Goal: Task Accomplishment & Management: Manage account settings

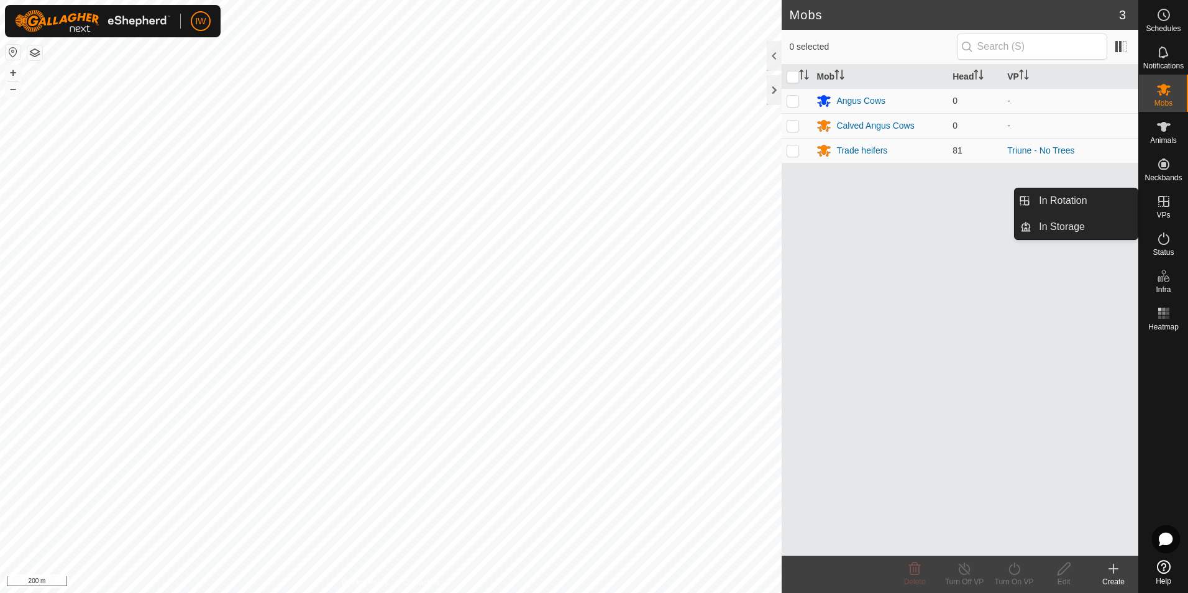
click at [949, 208] on icon at bounding box center [1163, 201] width 15 height 15
click at [949, 203] on link "In Rotation" at bounding box center [1085, 200] width 106 height 25
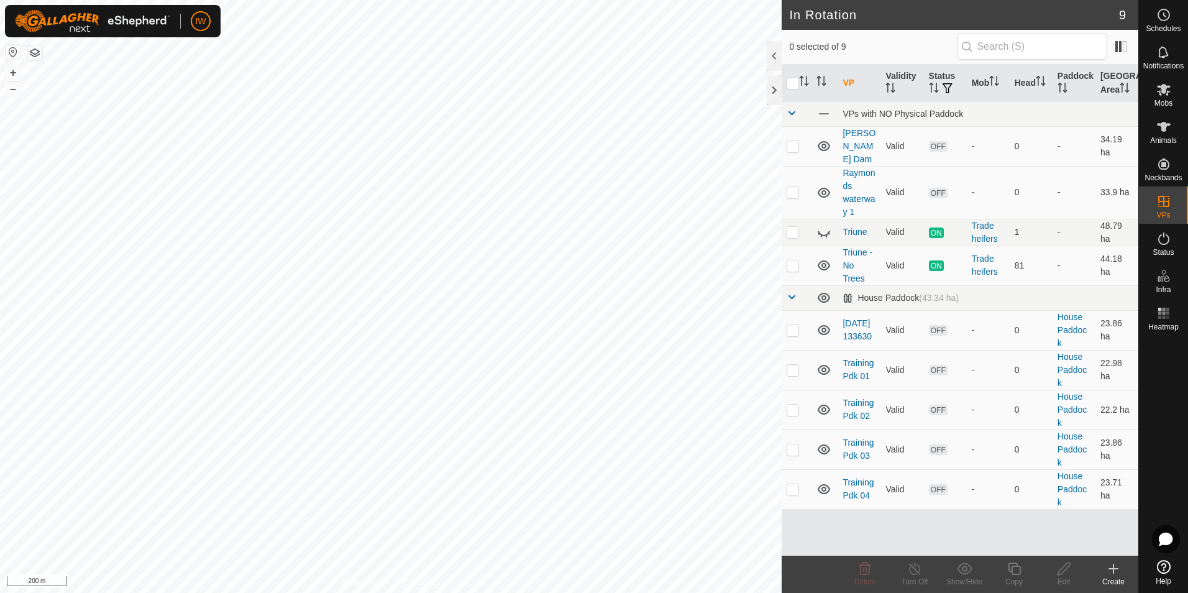
click at [949, 458] on icon at bounding box center [1113, 568] width 15 height 15
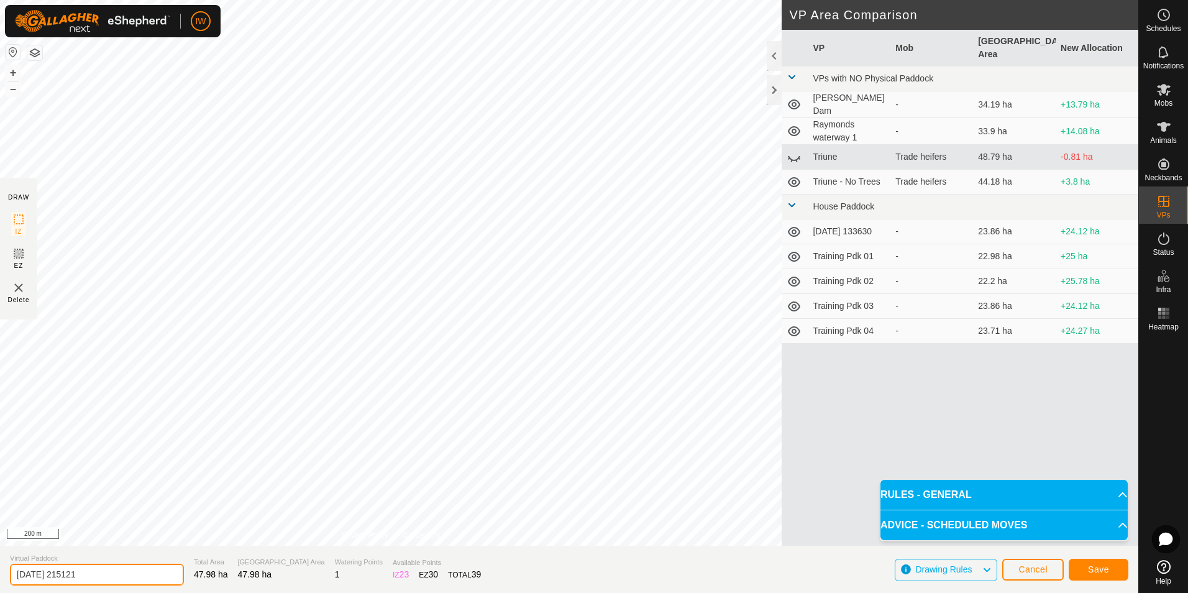
drag, startPoint x: 108, startPoint y: 582, endPoint x: 5, endPoint y: 571, distance: 103.1
click at [5, 458] on section "Virtual Paddock 2025-08-19 215121 Total Area 47.98 ha Grazing Area 47.98 ha Wat…" at bounding box center [569, 569] width 1138 height 47
type input "Triune 2"
click at [949, 458] on span "Save" at bounding box center [1098, 569] width 21 height 10
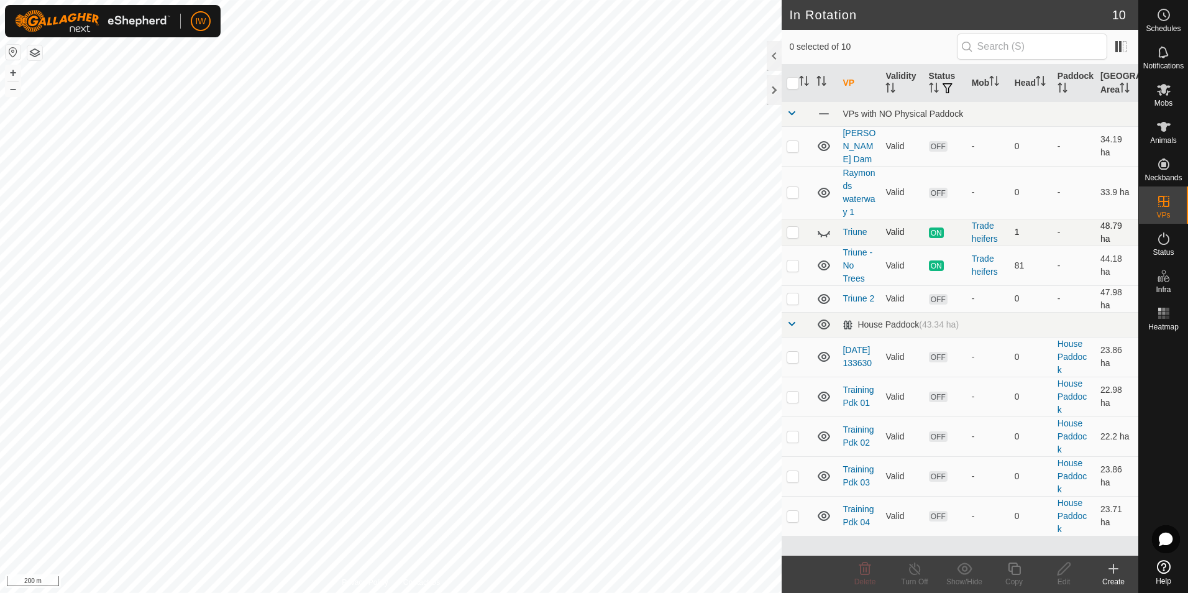
click at [804, 219] on td at bounding box center [797, 232] width 30 height 27
checkbox input "true"
click at [920, 458] on line at bounding box center [915, 569] width 10 height 10
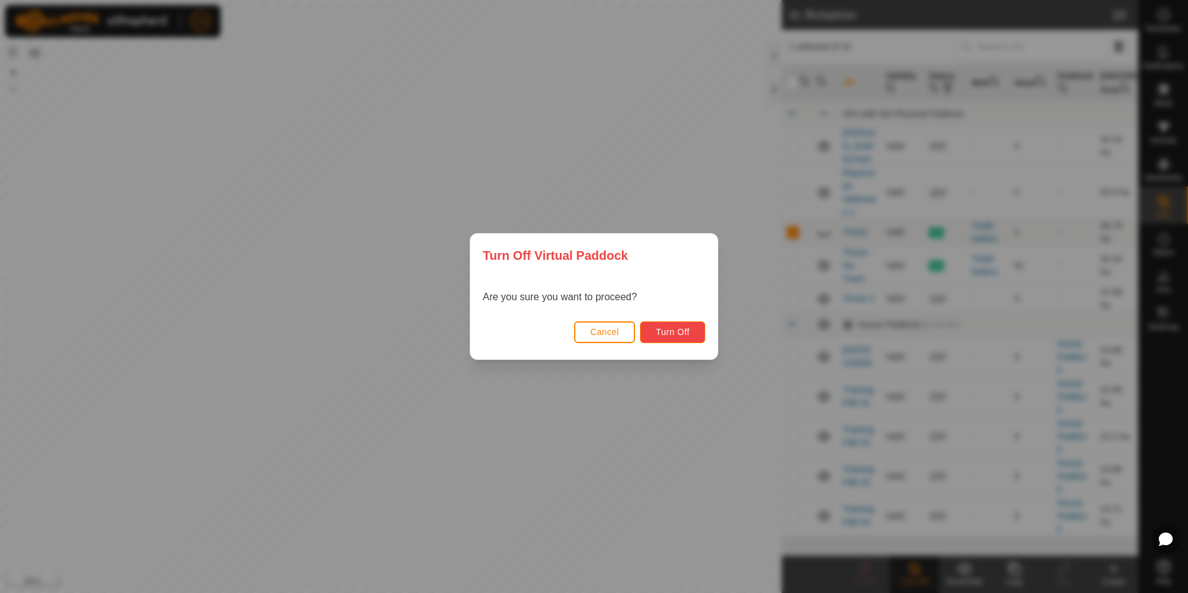
click at [677, 330] on span "Turn Off" at bounding box center [673, 332] width 34 height 10
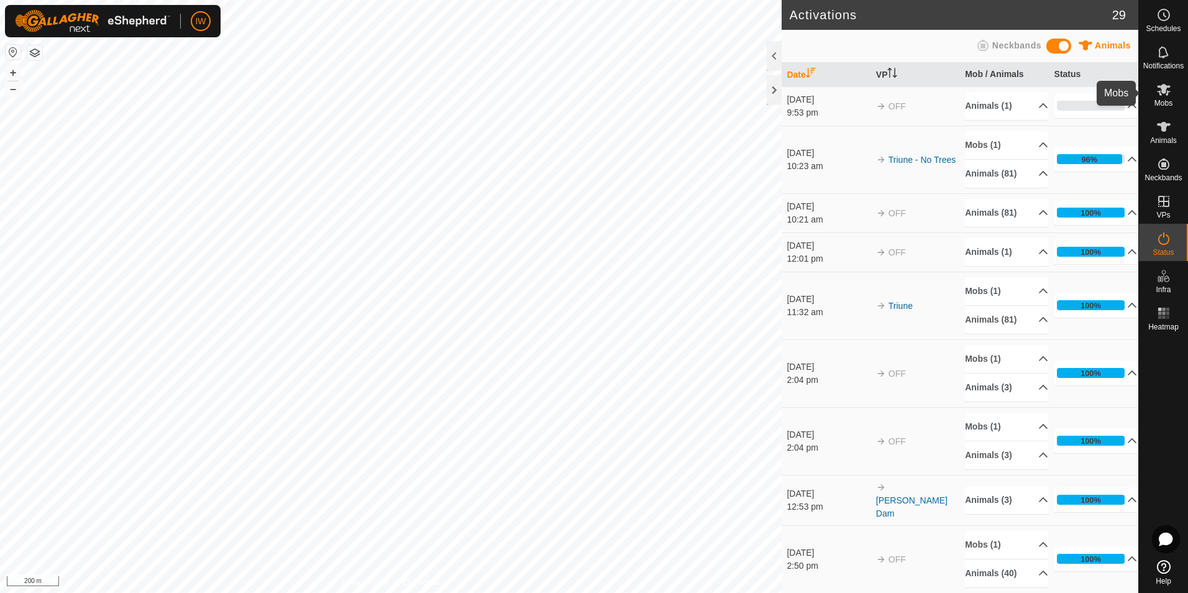
click at [949, 96] on icon at bounding box center [1163, 89] width 15 height 15
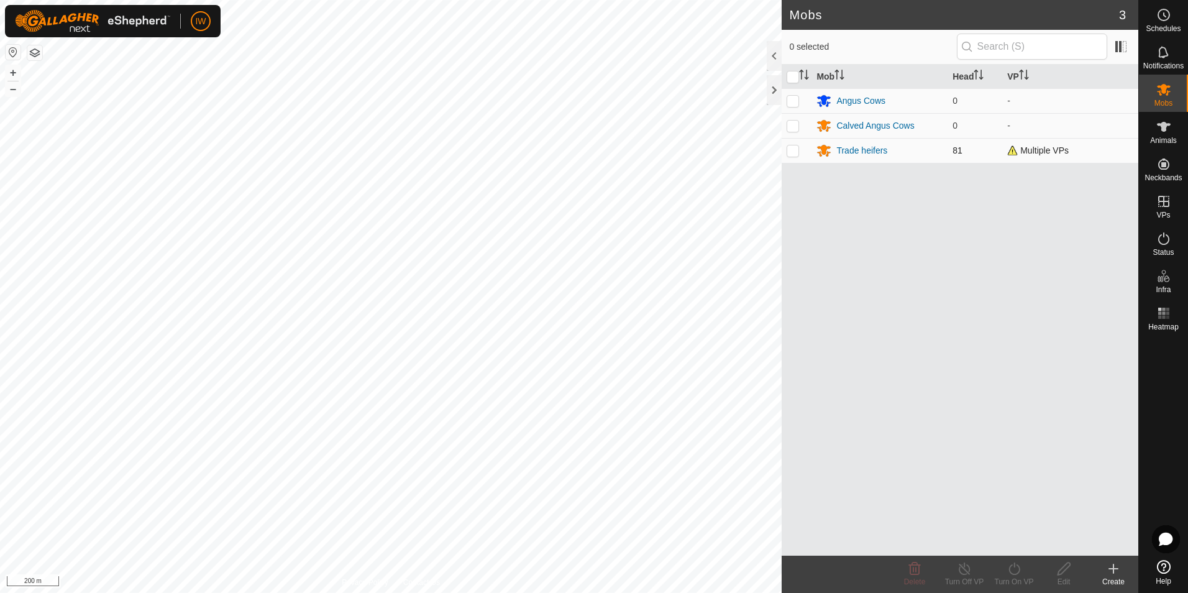
click at [792, 150] on p-checkbox at bounding box center [793, 150] width 12 height 10
checkbox input "true"
click at [949, 458] on div "Turn On VP" at bounding box center [1014, 581] width 50 height 11
click at [949, 458] on link "Now" at bounding box center [1051, 541] width 123 height 25
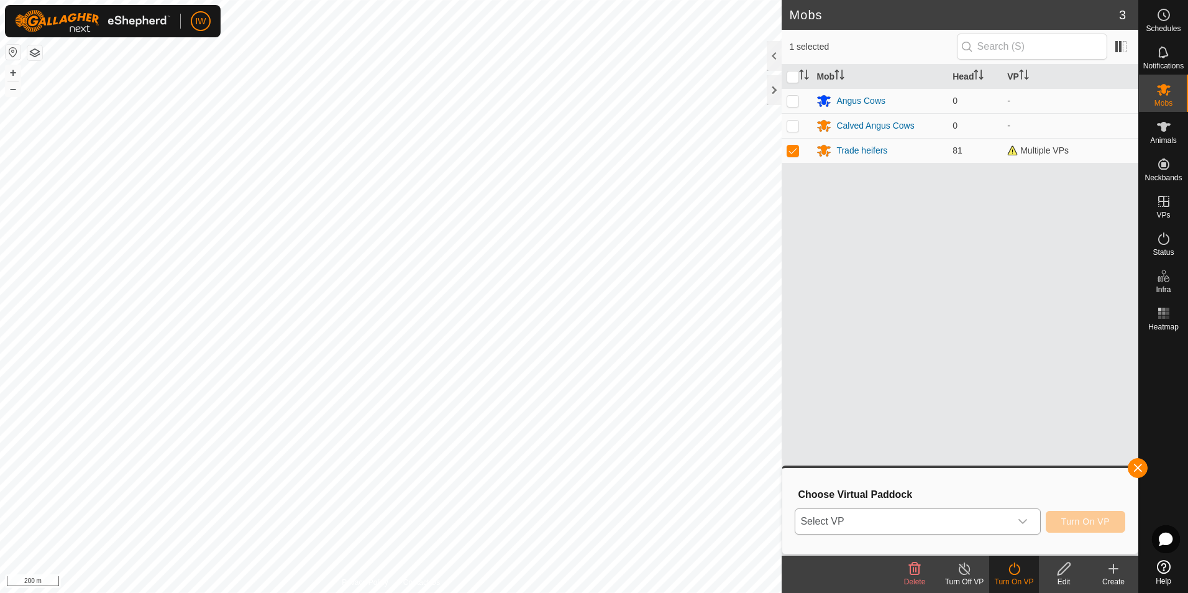
click at [949, 458] on icon "dropdown trigger" at bounding box center [1023, 521] width 10 height 10
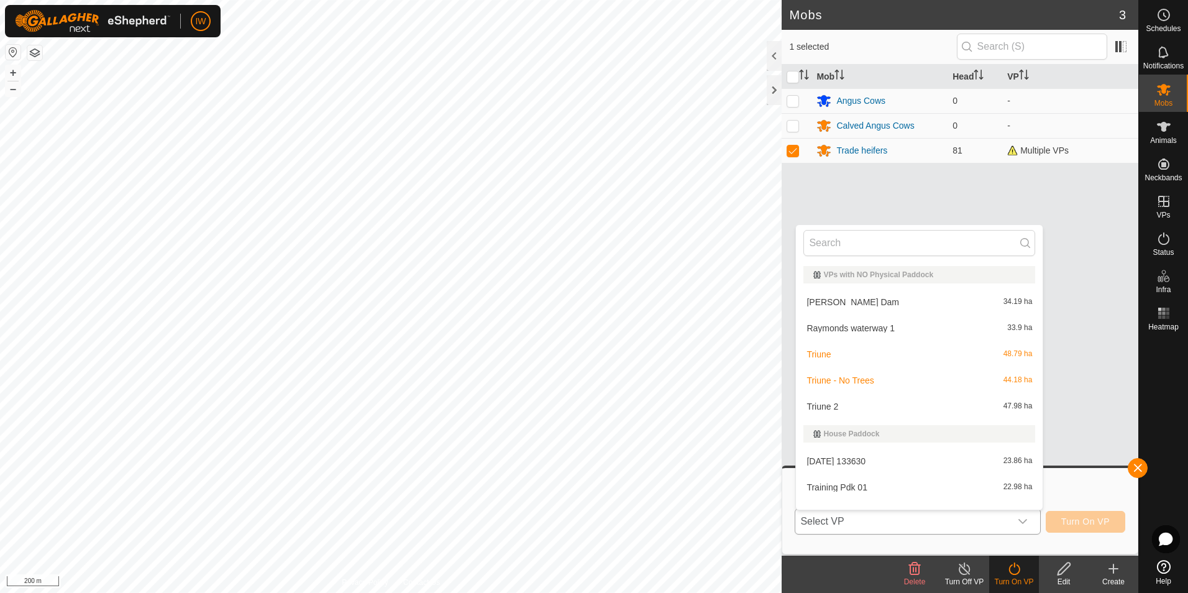
scroll to position [16, 0]
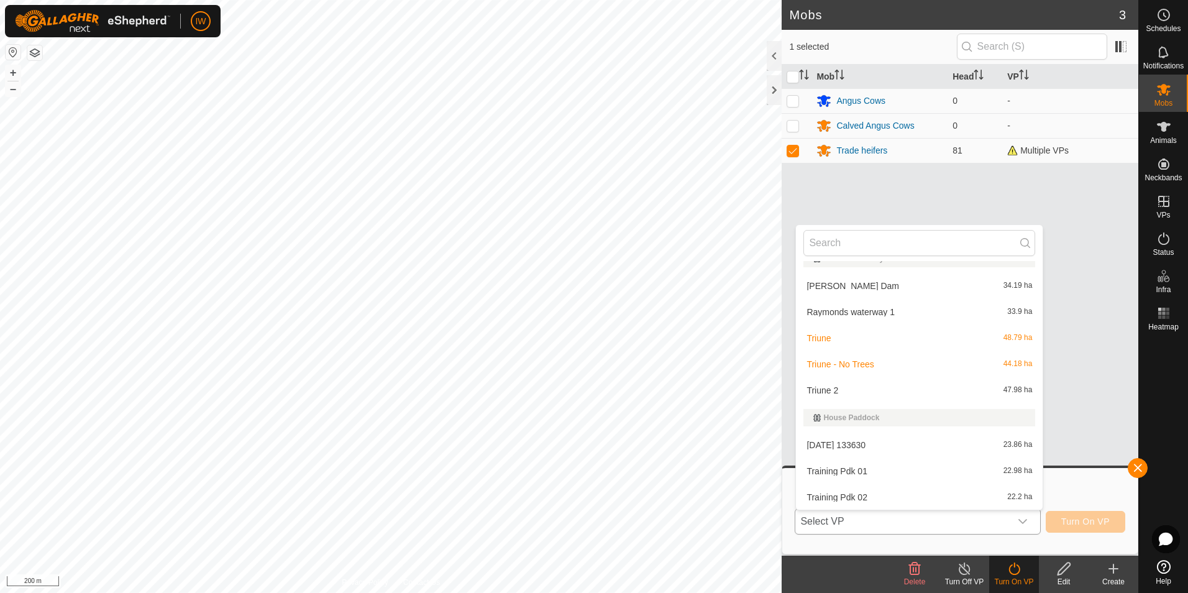
click at [925, 390] on li "Triune 2 47.98 ha" at bounding box center [919, 390] width 247 height 25
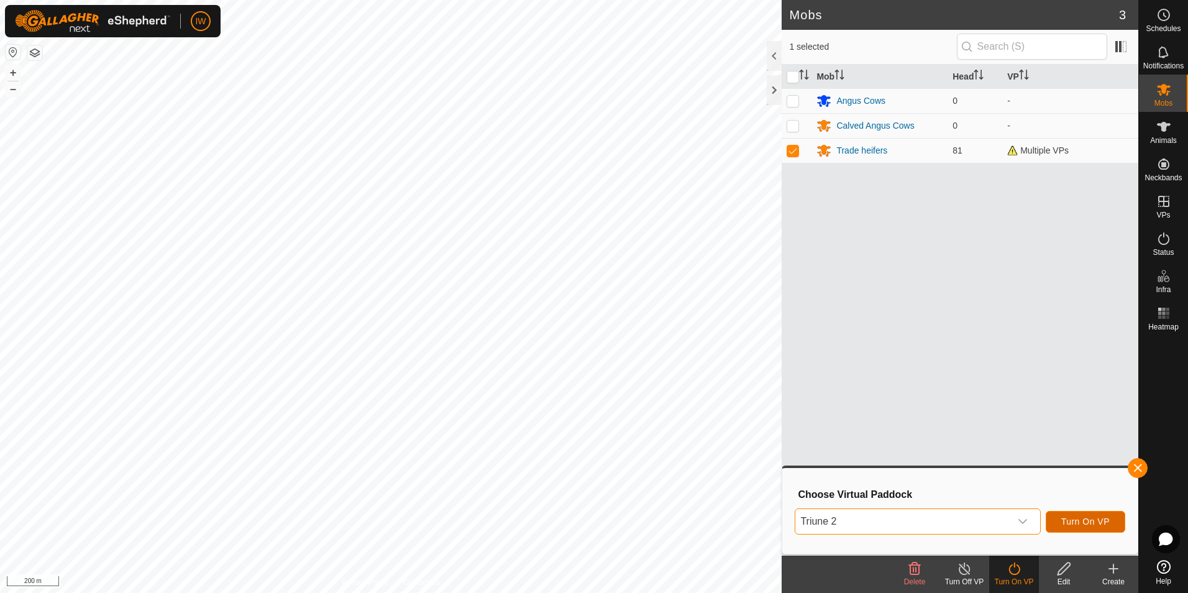
click at [949, 458] on span "Turn On VP" at bounding box center [1085, 521] width 48 height 10
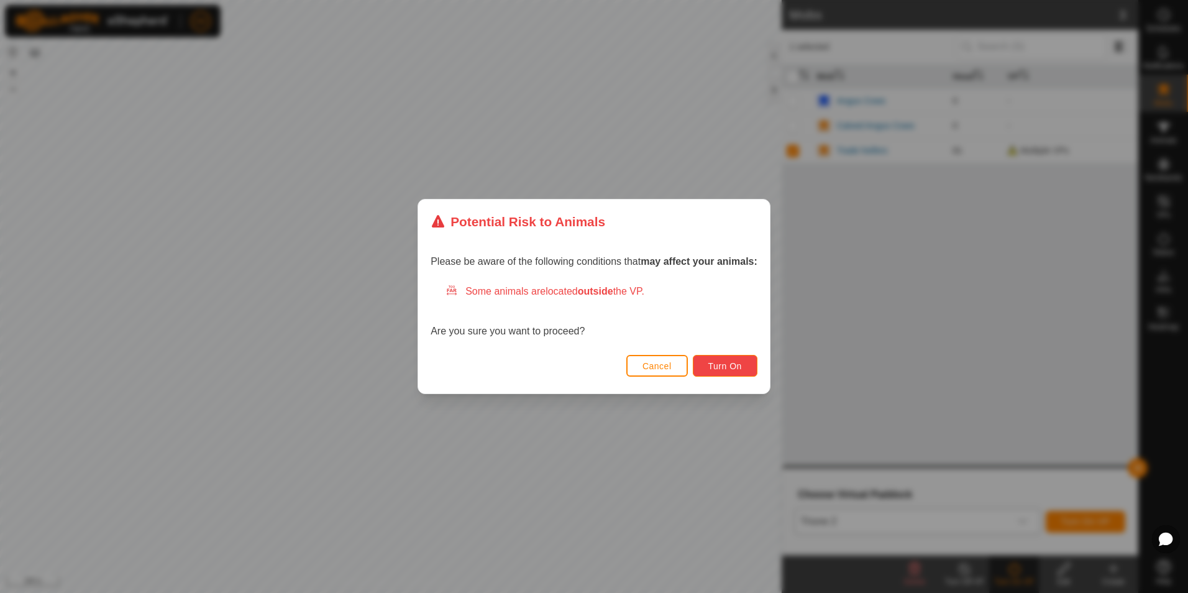
click at [745, 372] on button "Turn On" at bounding box center [725, 366] width 65 height 22
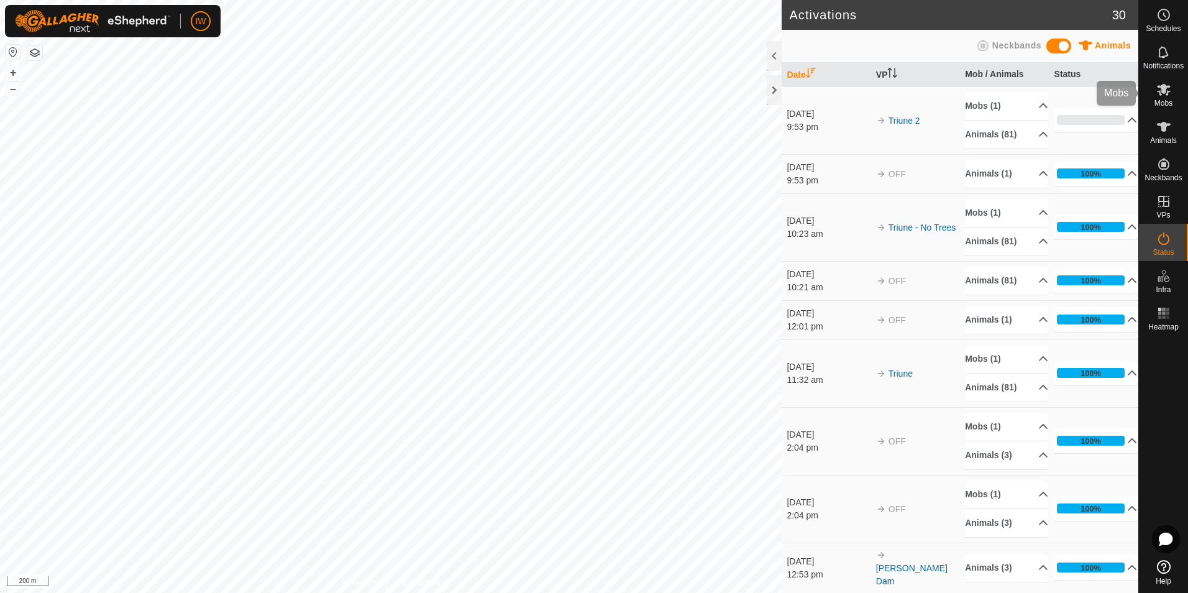
click at [949, 91] on div "Mobs" at bounding box center [1163, 93] width 49 height 37
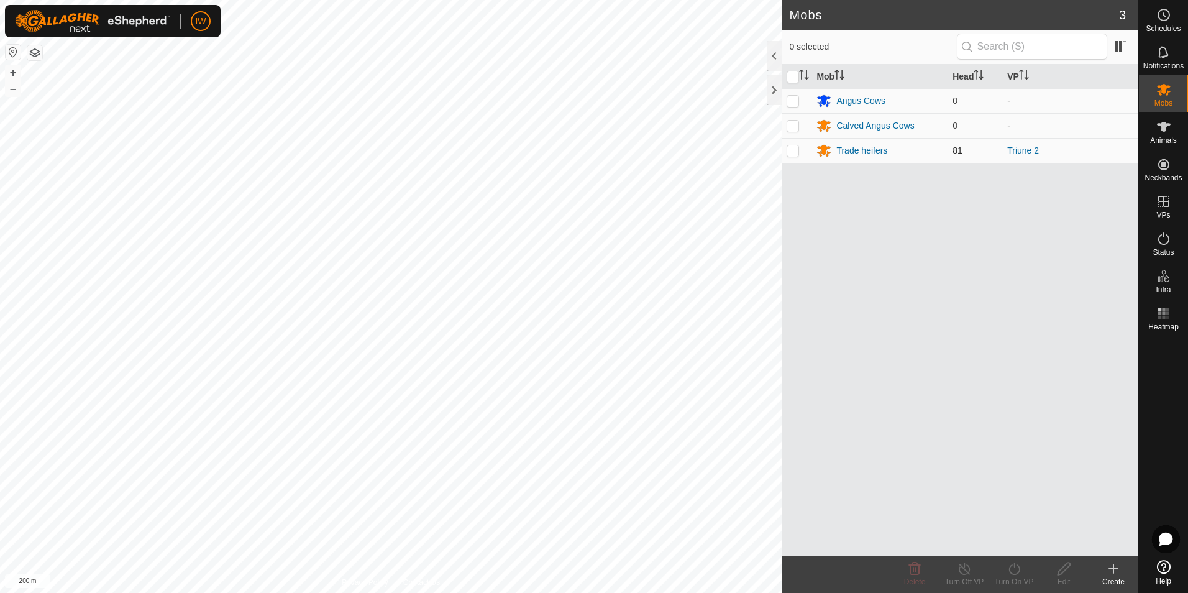
click at [795, 148] on p-checkbox at bounding box center [793, 150] width 12 height 10
click at [795, 149] on p-checkbox at bounding box center [793, 150] width 12 height 10
checkbox input "false"
click at [864, 151] on div "Trade heifers" at bounding box center [861, 150] width 51 height 13
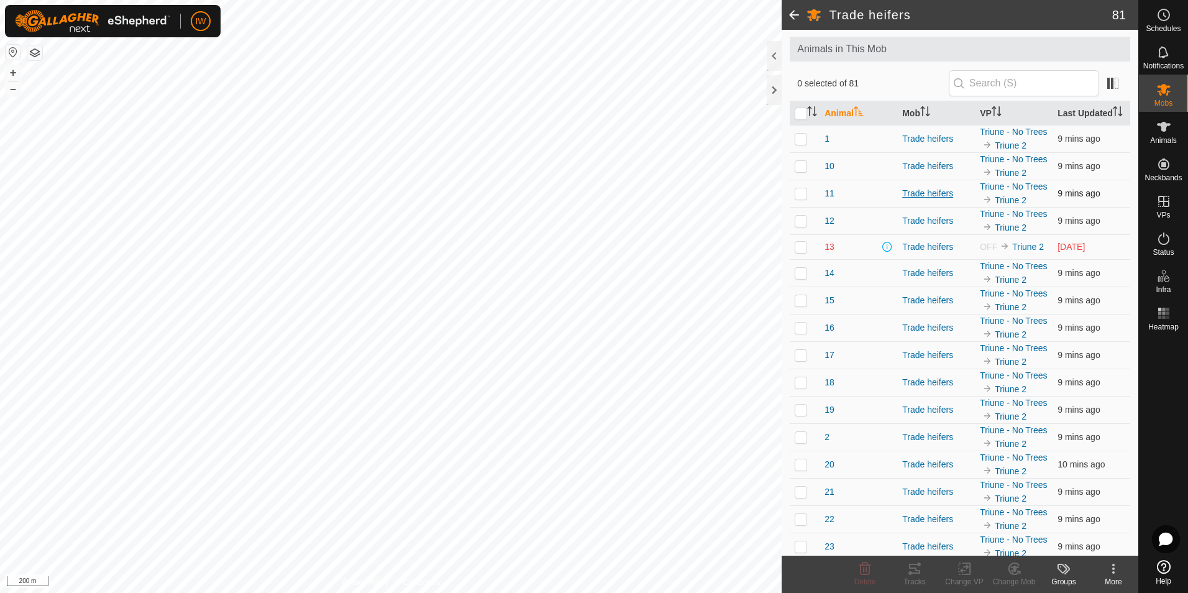
scroll to position [62, 0]
click at [802, 251] on p-checkbox at bounding box center [801, 246] width 12 height 10
click at [949, 458] on icon at bounding box center [1015, 568] width 16 height 15
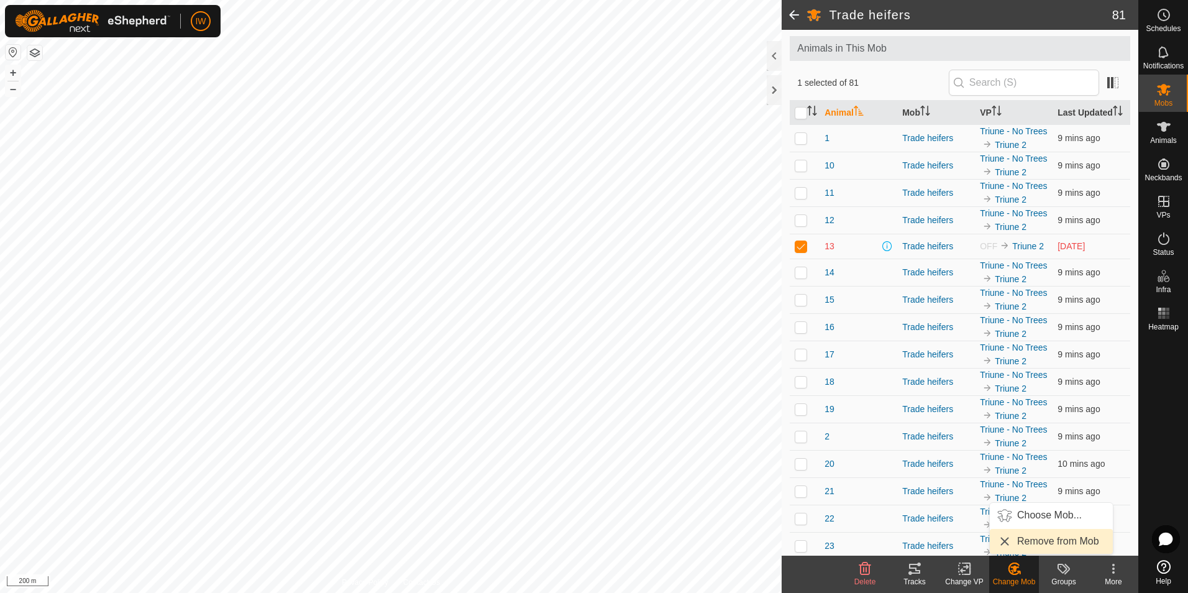
click at [949, 458] on link "Remove from Mob" at bounding box center [1051, 541] width 123 height 25
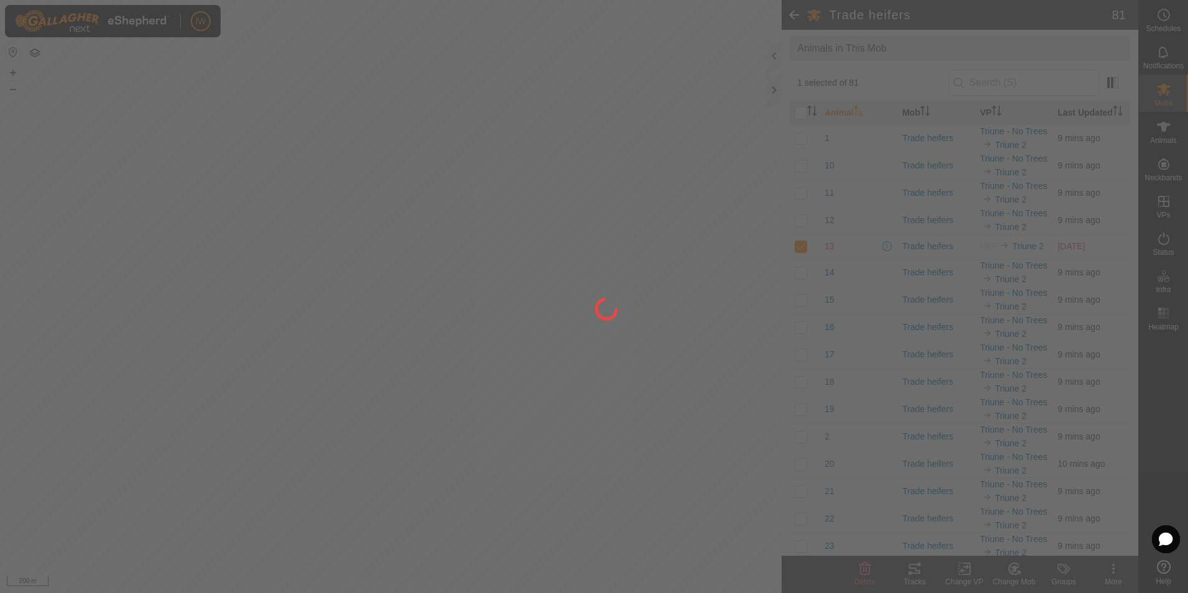
checkbox input "false"
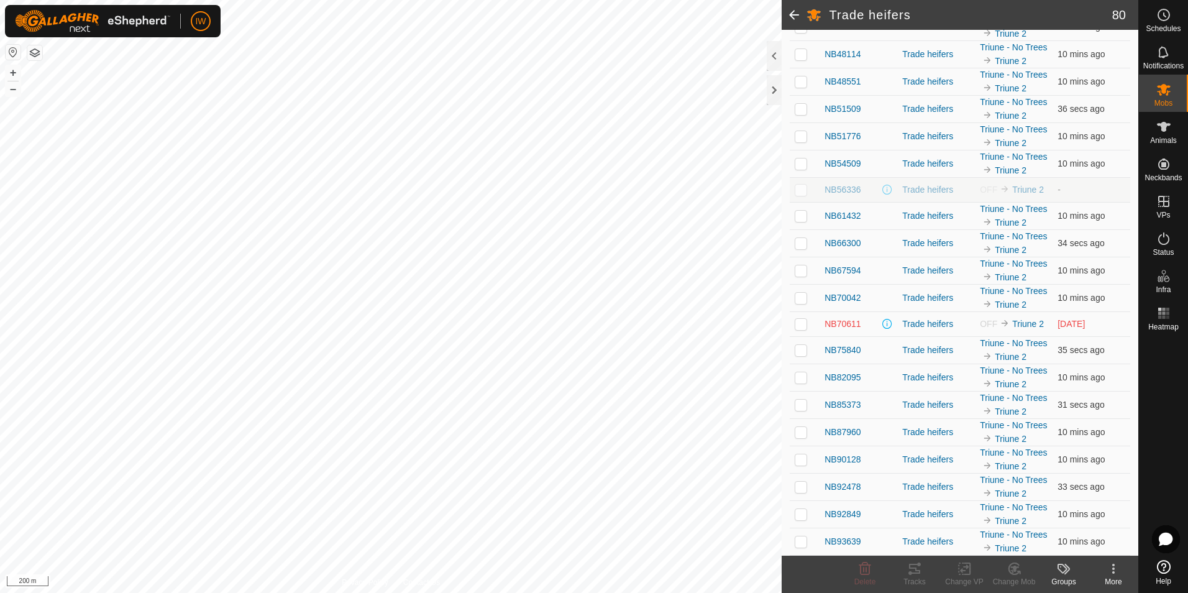
scroll to position [2237, 0]
click at [949, 458] on icon at bounding box center [1015, 568] width 16 height 15
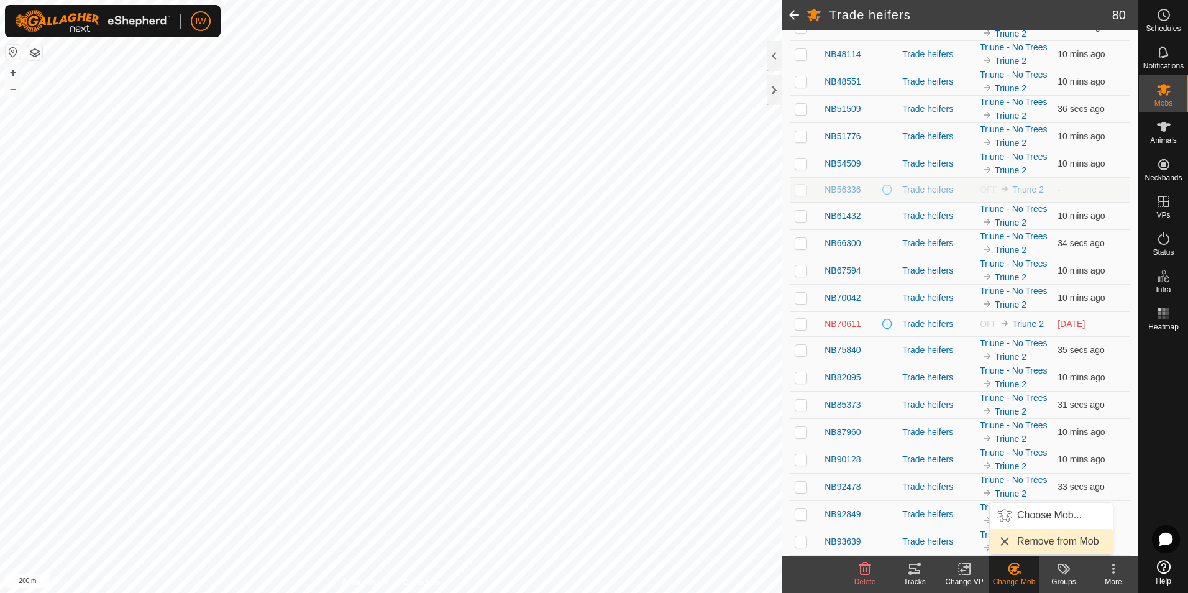
click at [949, 458] on link "Remove from Mob" at bounding box center [1051, 541] width 123 height 25
checkbox input "false"
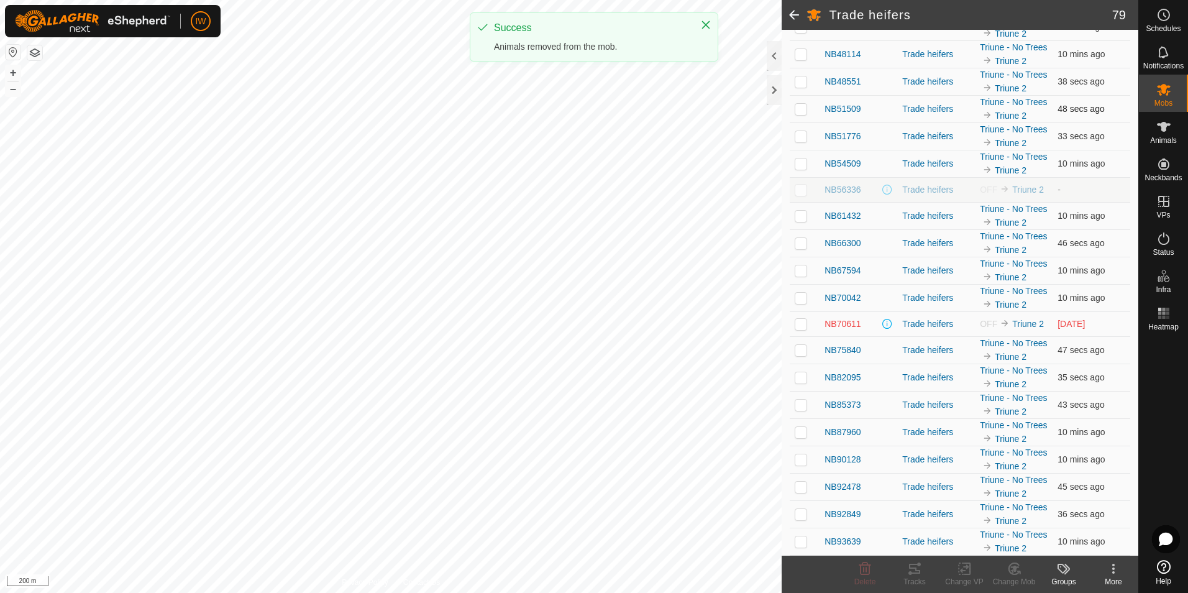
scroll to position [2672, 0]
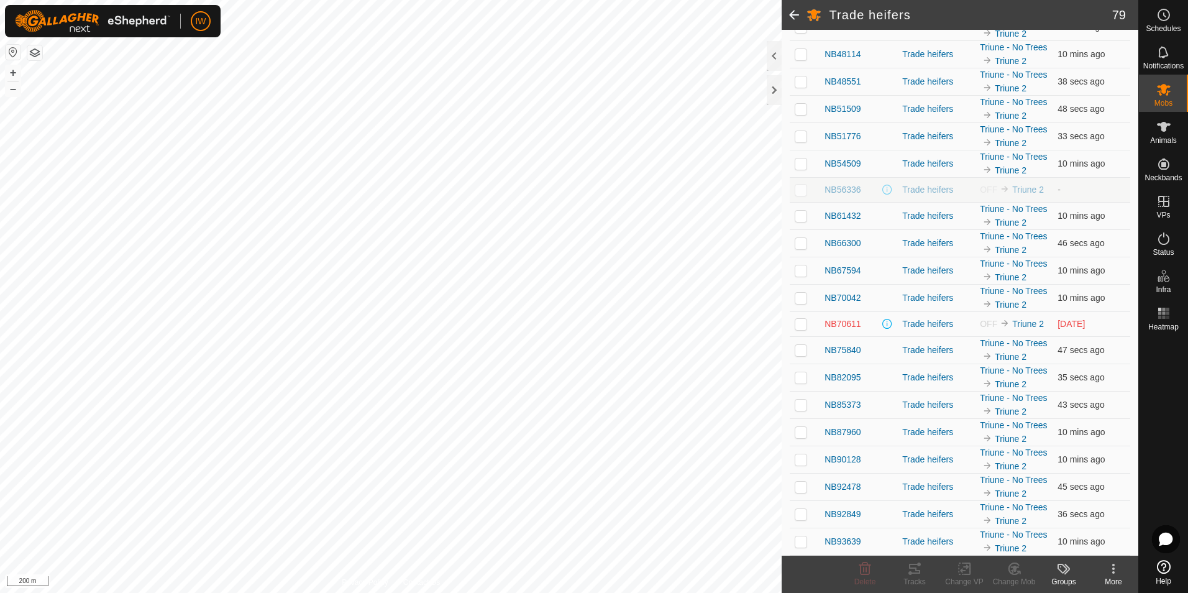
click at [807, 329] on p-checkbox at bounding box center [801, 324] width 12 height 10
click at [949, 458] on icon at bounding box center [1015, 568] width 16 height 15
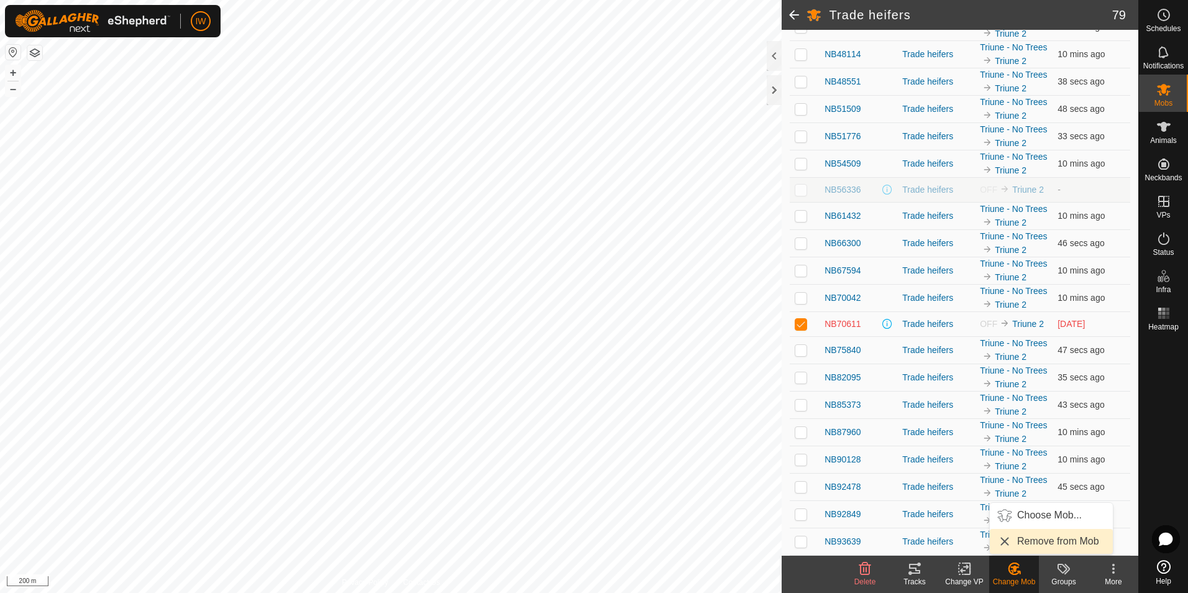
click at [949, 458] on link "Remove from Mob" at bounding box center [1051, 541] width 123 height 25
checkbox input "false"
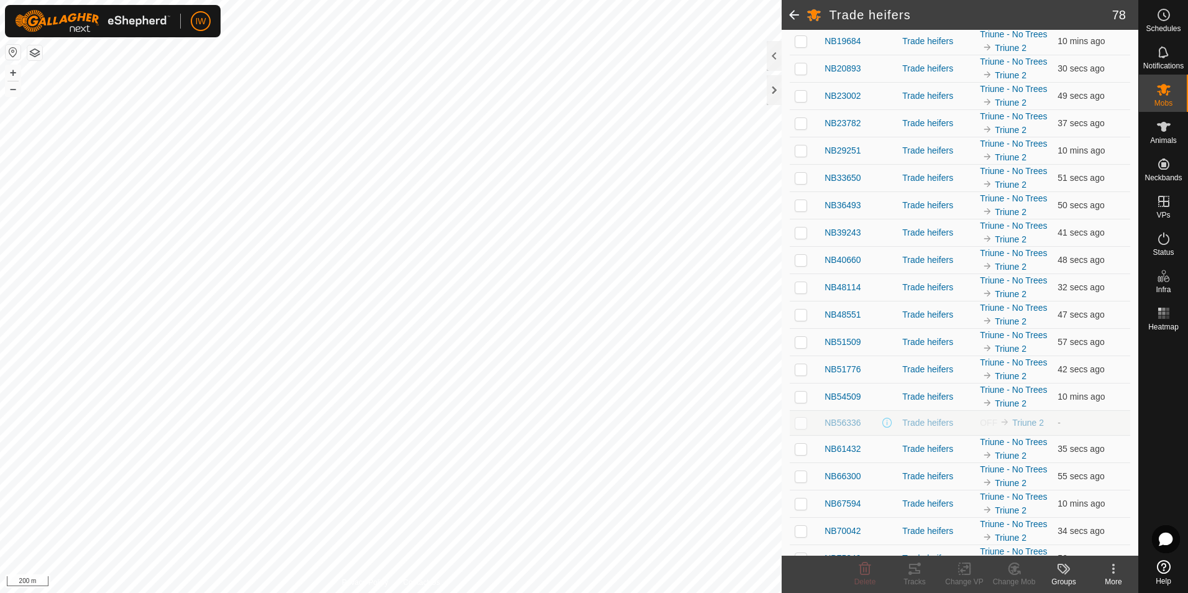
scroll to position [1524, 0]
click at [792, 17] on span at bounding box center [794, 15] width 25 height 30
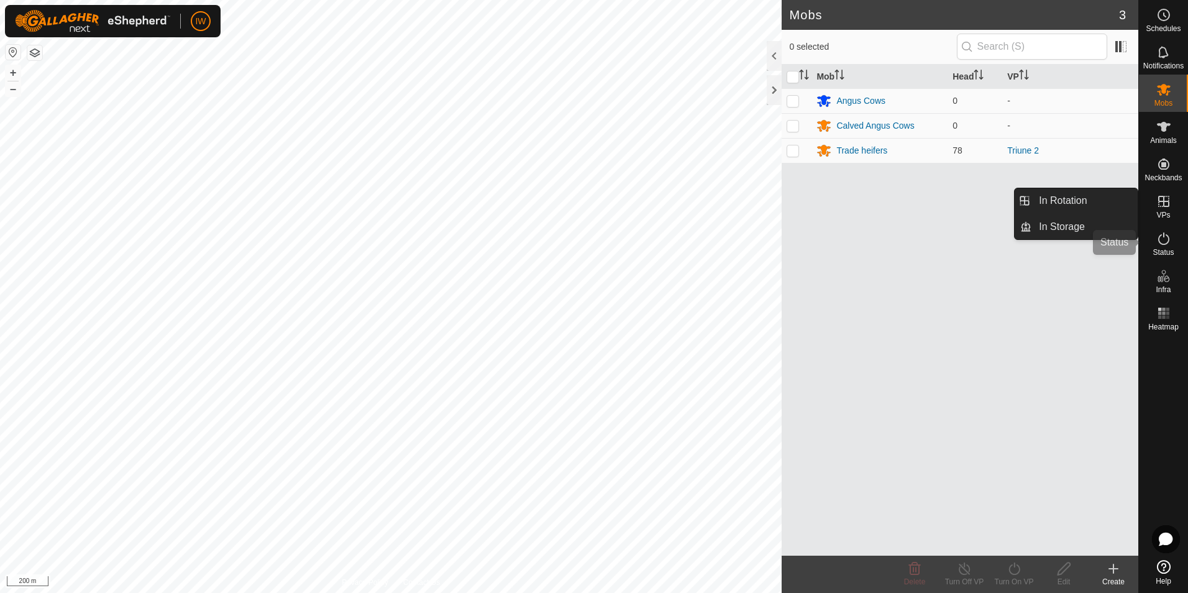
click at [949, 234] on icon at bounding box center [1163, 238] width 11 height 12
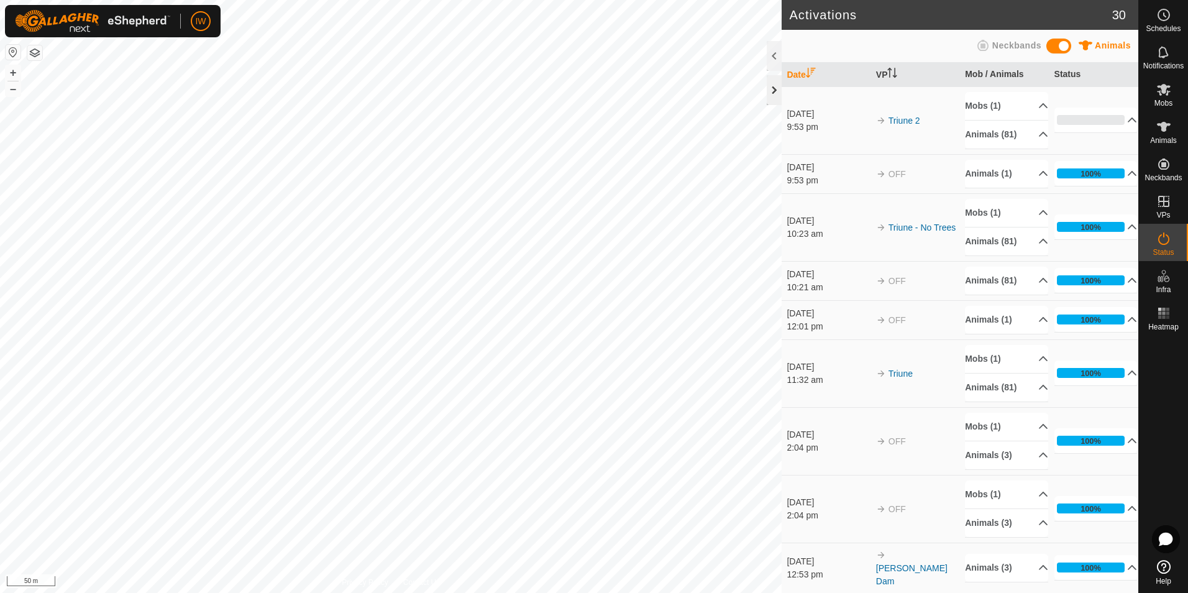
click at [779, 92] on div at bounding box center [774, 90] width 15 height 30
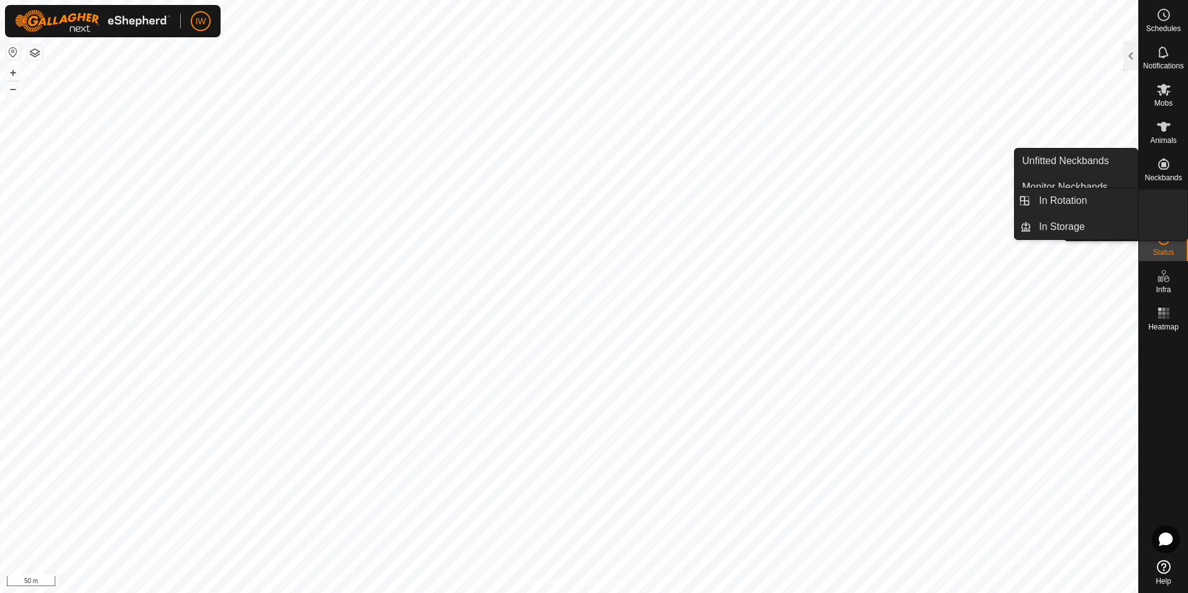
click at [1158, 202] on icon at bounding box center [1163, 201] width 15 height 15
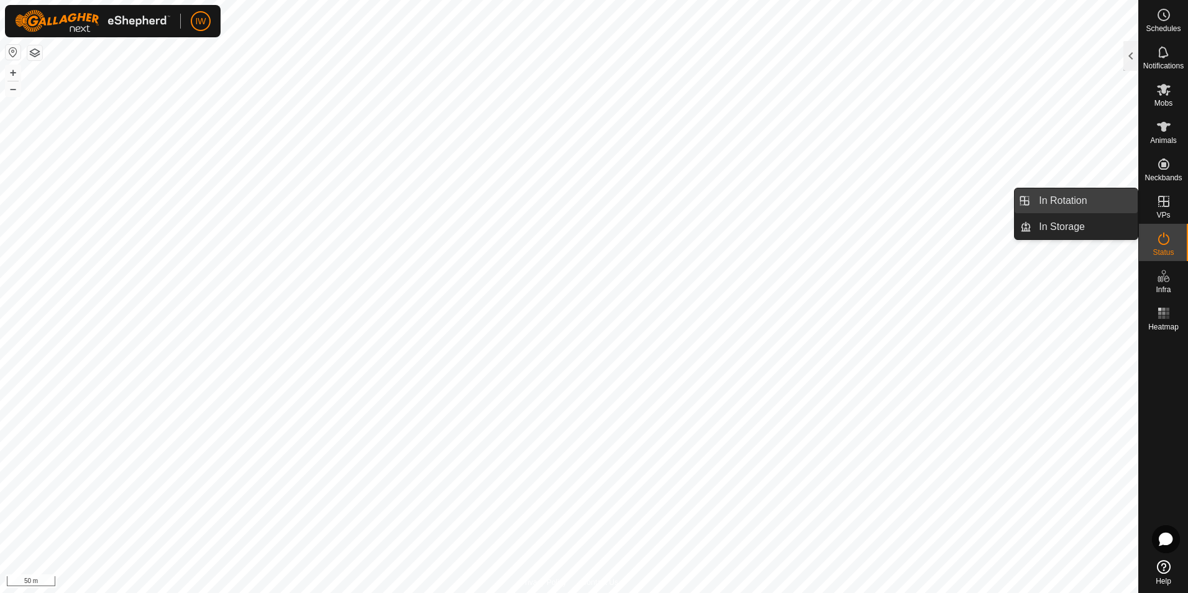
drag, startPoint x: 1137, startPoint y: 210, endPoint x: 1081, endPoint y: 196, distance: 57.7
click at [1081, 196] on link "In Rotation" at bounding box center [1085, 200] width 106 height 25
click at [1158, 206] on icon at bounding box center [1163, 201] width 15 height 15
click at [1053, 204] on link "In Rotation" at bounding box center [1085, 200] width 106 height 25
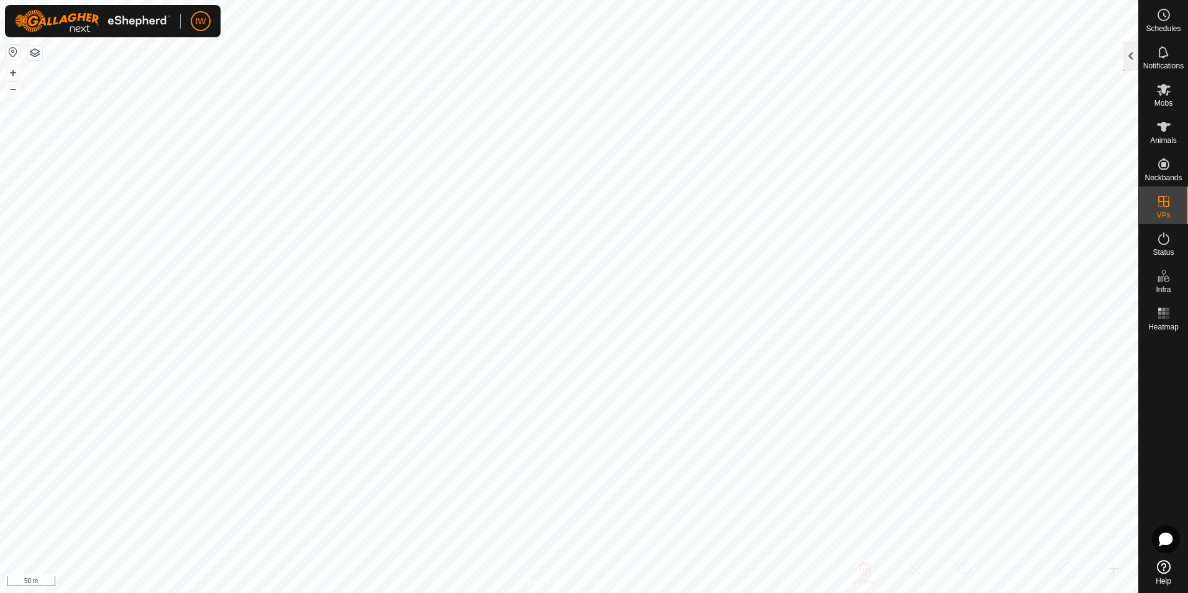
click at [1128, 57] on div at bounding box center [1131, 56] width 15 height 30
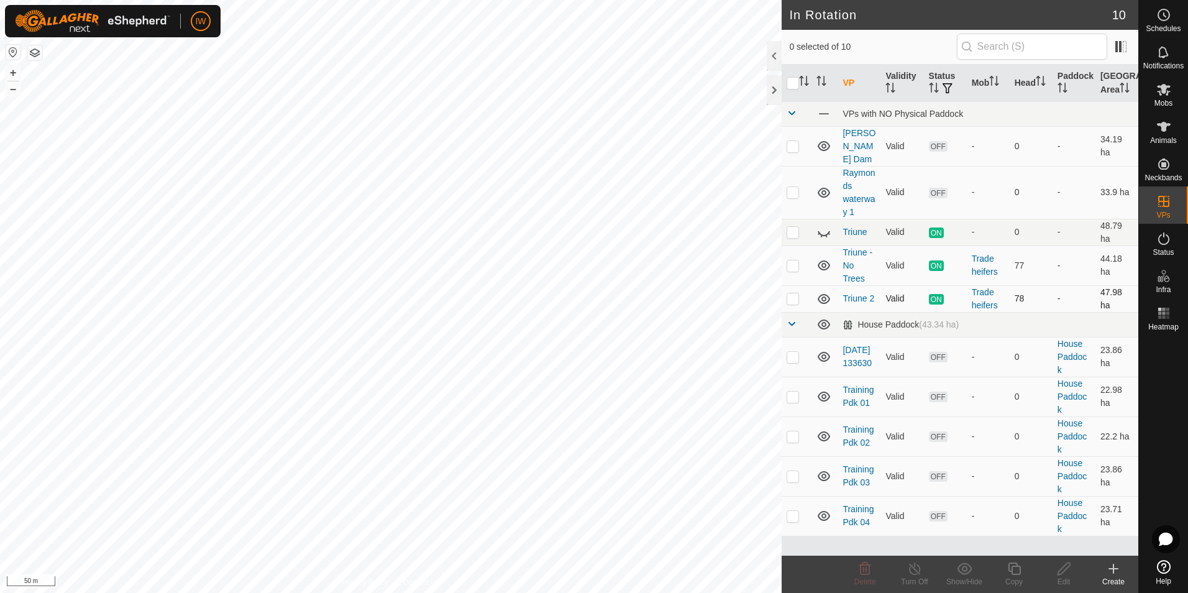
click at [797, 293] on p-checkbox at bounding box center [793, 298] width 12 height 10
click at [794, 293] on p-checkbox at bounding box center [793, 298] width 12 height 10
checkbox input "false"
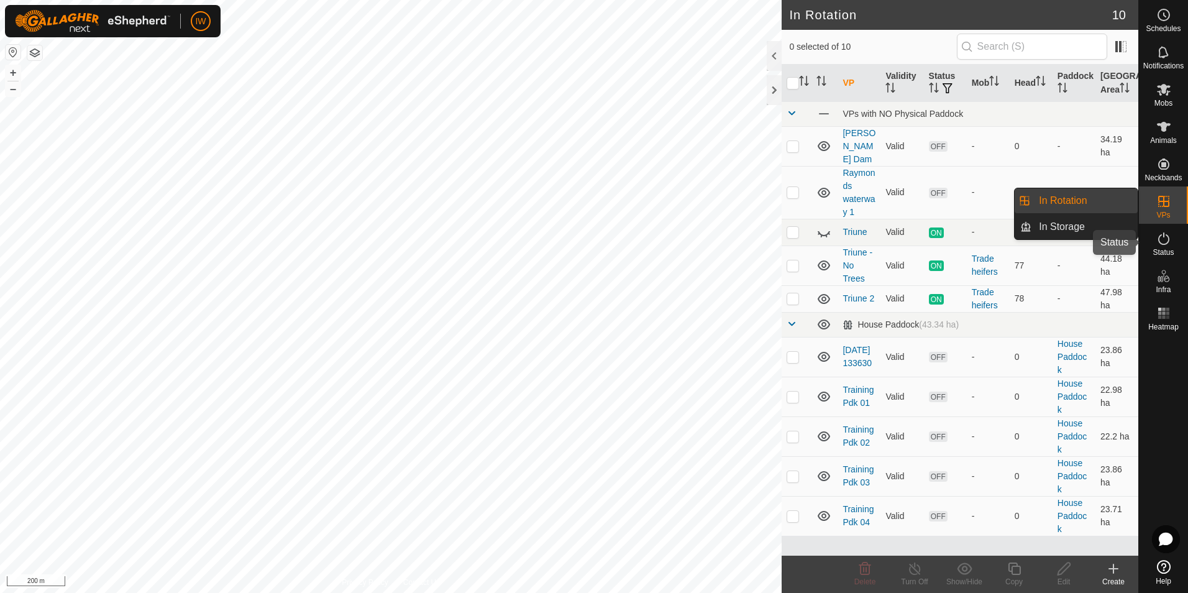
click at [1158, 240] on icon at bounding box center [1163, 238] width 15 height 15
